Goal: Information Seeking & Learning: Learn about a topic

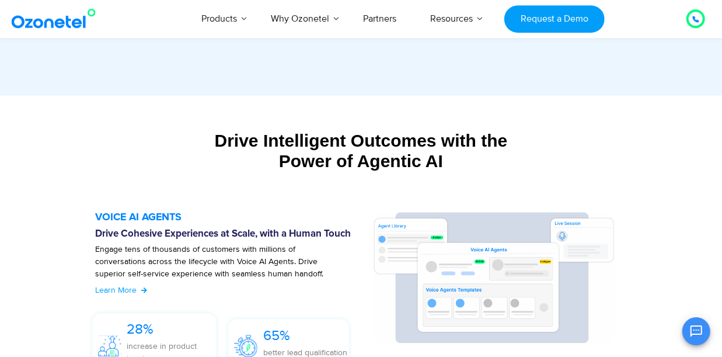
scroll to position [1192, 0]
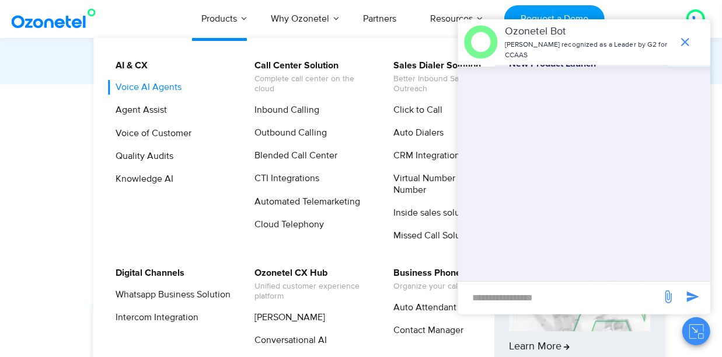
click at [157, 85] on link "Voice AI Agents" at bounding box center [145, 87] width 75 height 15
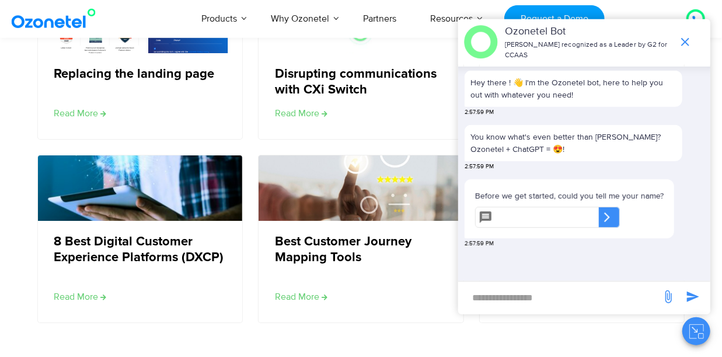
scroll to position [2086, 0]
click at [548, 297] on input "new-msg-input" at bounding box center [560, 297] width 192 height 20
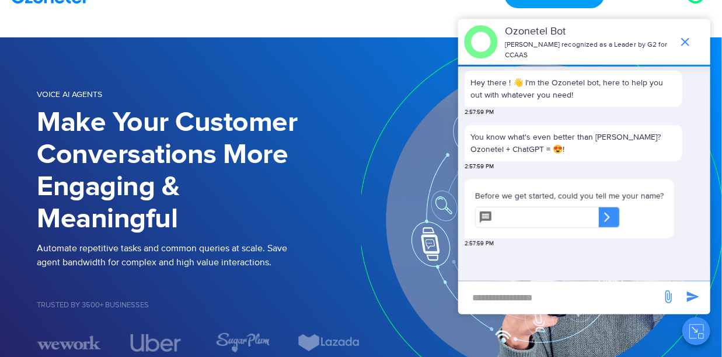
scroll to position [0, 0]
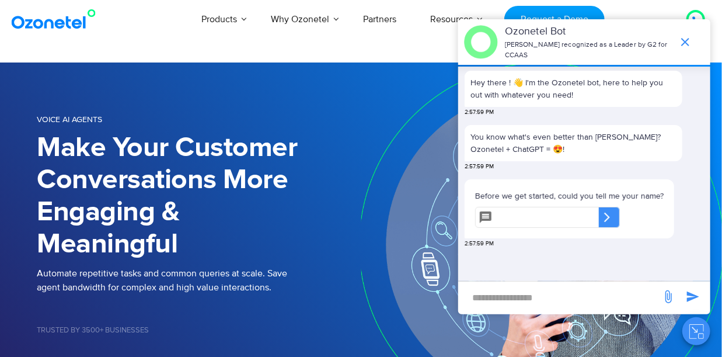
click at [522, 293] on input "new-msg-input" at bounding box center [560, 297] width 192 height 20
type input "**********"
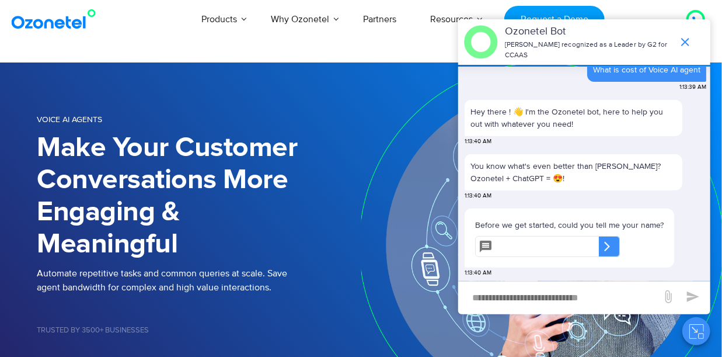
scroll to position [186, 0]
type input "**"
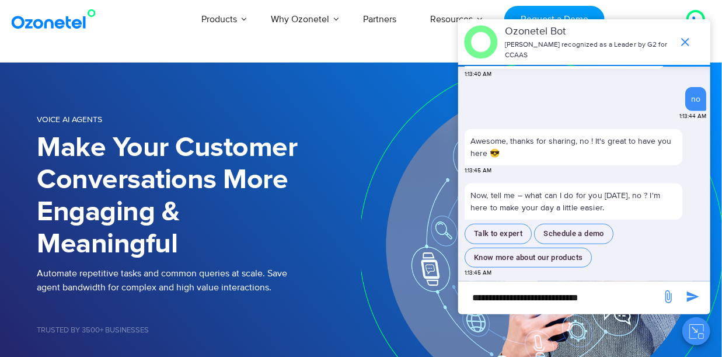
scroll to position [343, 0]
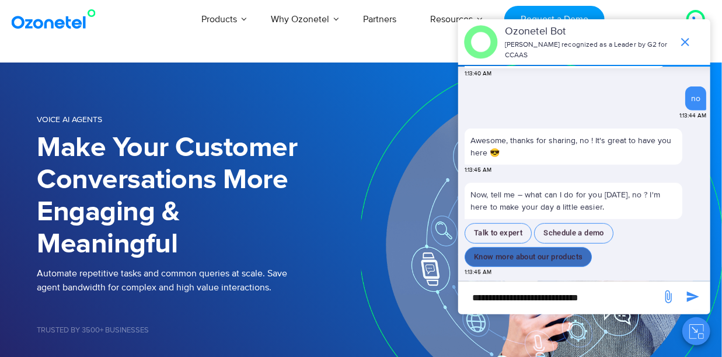
click at [543, 259] on button "Know more about our products" at bounding box center [528, 257] width 127 height 20
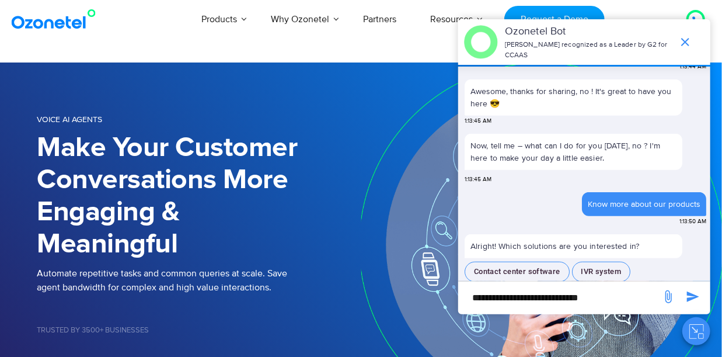
scroll to position [422, 0]
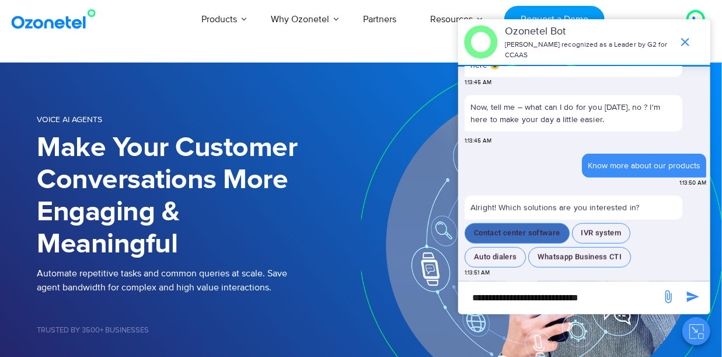
click at [519, 235] on button "Contact center software" at bounding box center [517, 233] width 105 height 20
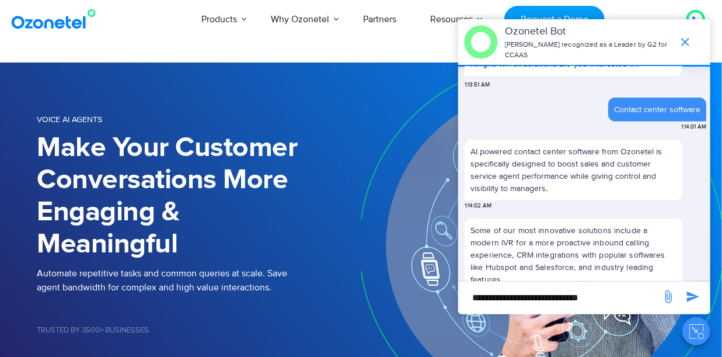
scroll to position [585, 0]
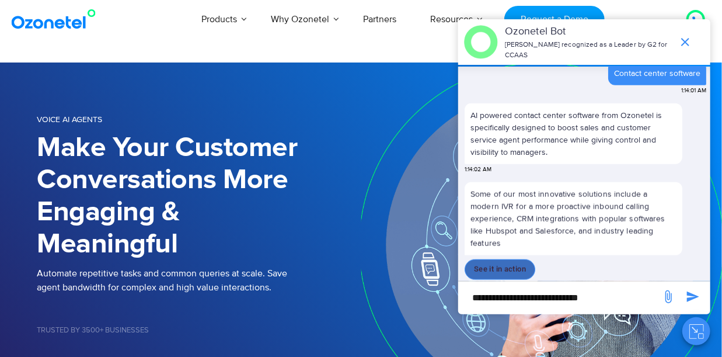
click at [506, 259] on button "See it in action" at bounding box center [500, 269] width 71 height 20
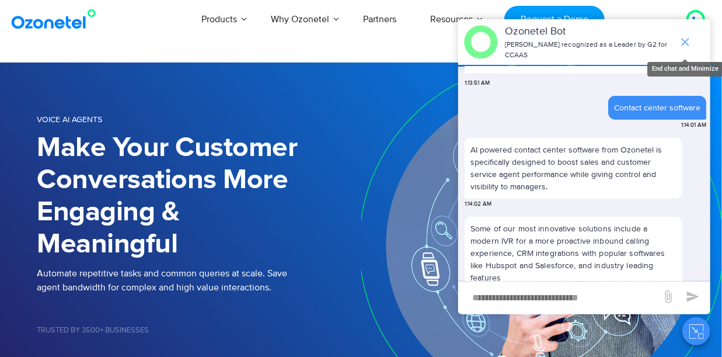
click at [687, 40] on icon "end chat or minimize" at bounding box center [686, 42] width 14 height 14
